Goal: Information Seeking & Learning: Learn about a topic

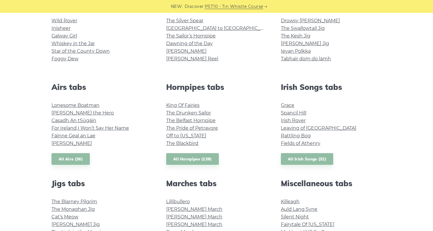
scroll to position [169, 0]
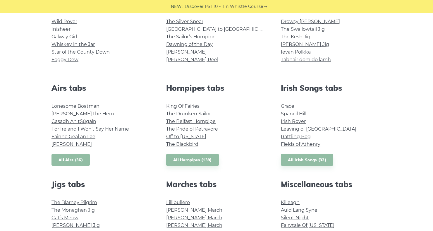
click at [75, 159] on link "All Airs (36)" at bounding box center [71, 160] width 38 height 12
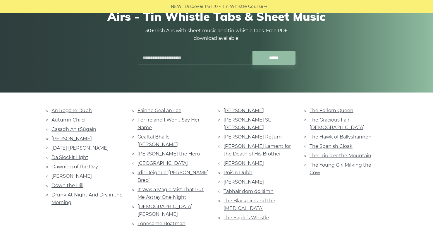
scroll to position [62, 0]
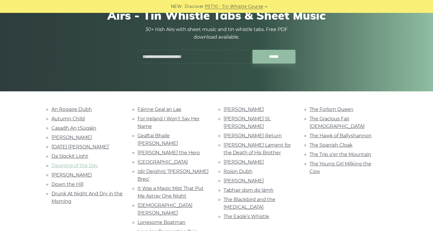
click at [90, 167] on link "Dawning of the Day" at bounding box center [75, 166] width 47 height 6
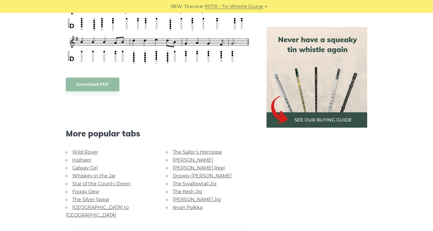
scroll to position [283, 0]
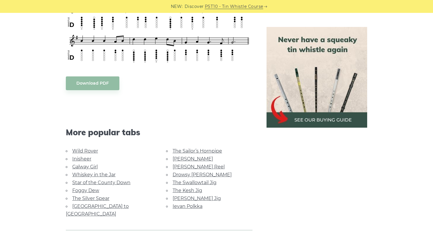
click at [121, 183] on link "Star of the County Down" at bounding box center [101, 183] width 58 height 6
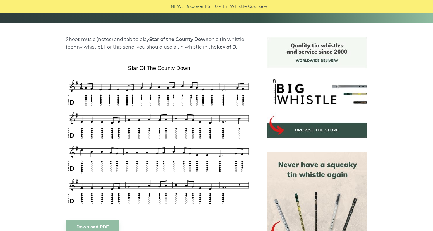
scroll to position [132, 0]
